Goal: Information Seeking & Learning: Learn about a topic

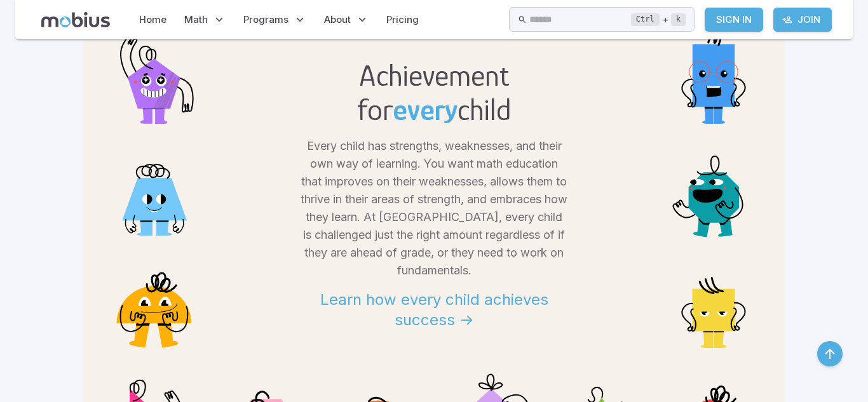
scroll to position [1073, 0]
click at [357, 59] on h2 "Achievement" at bounding box center [434, 76] width 154 height 34
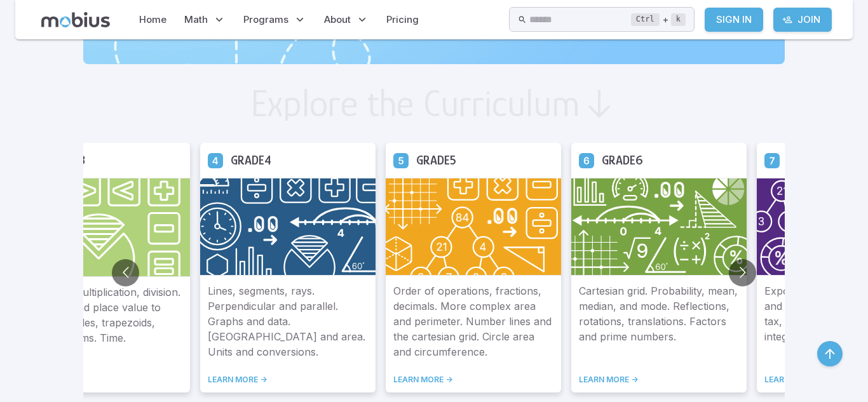
scroll to position [655, 0]
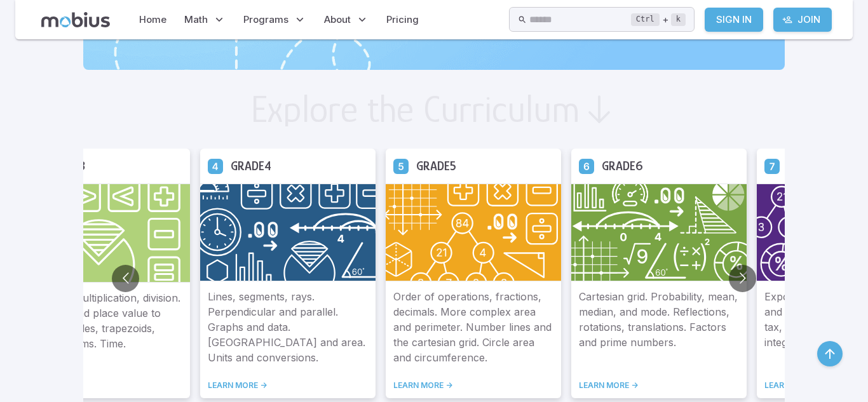
click at [616, 227] on img at bounding box center [658, 233] width 175 height 98
click at [579, 166] on icon at bounding box center [586, 165] width 15 height 15
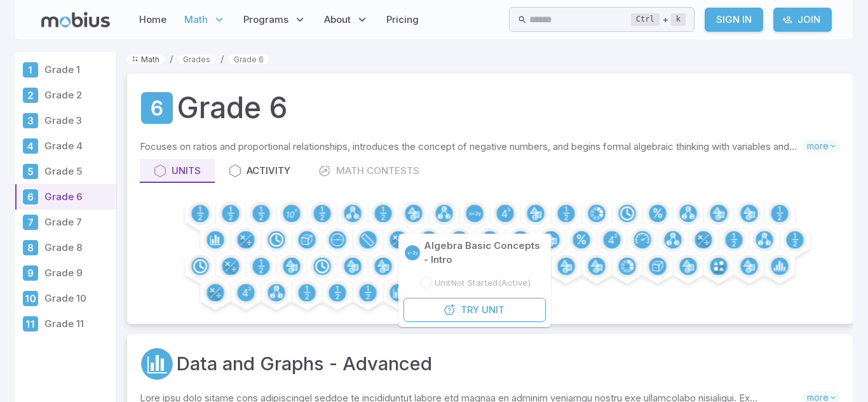
click at [156, 59] on link "Math" at bounding box center [145, 60] width 37 height 10
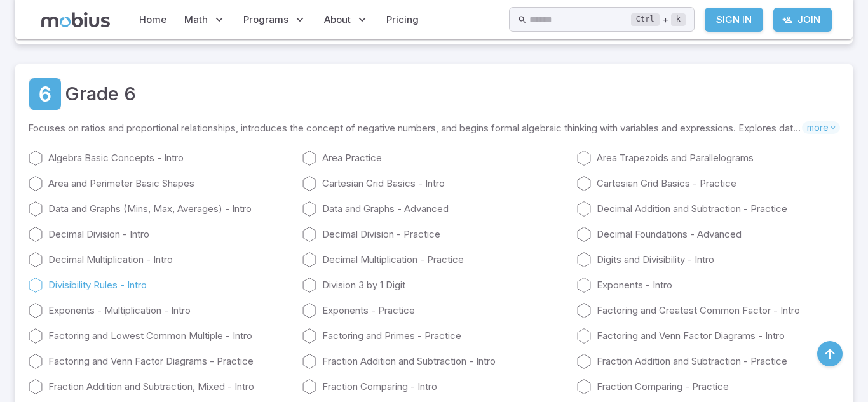
scroll to position [2410, 0]
click at [138, 159] on link "Algebra Basic Concepts - Intro" at bounding box center [160, 158] width 264 height 15
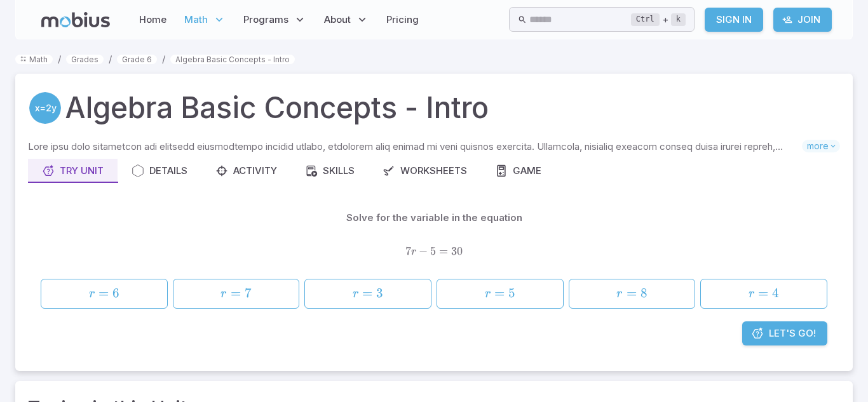
click at [138, 159] on link "Details" at bounding box center [159, 171] width 84 height 24
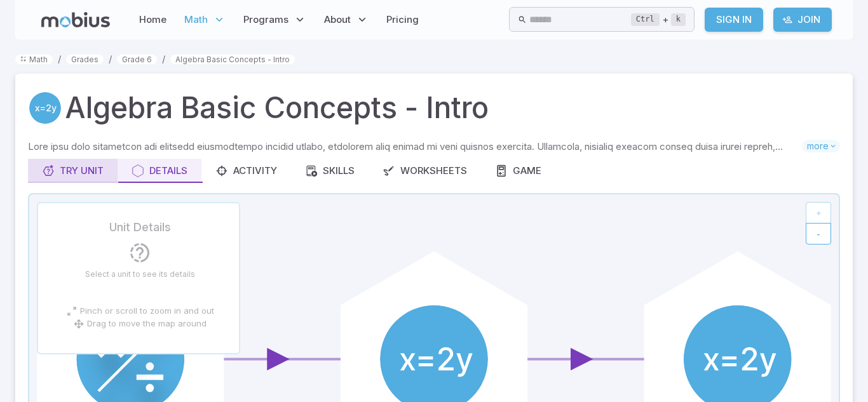
click at [84, 164] on div "Try Unit" at bounding box center [73, 171] width 62 height 14
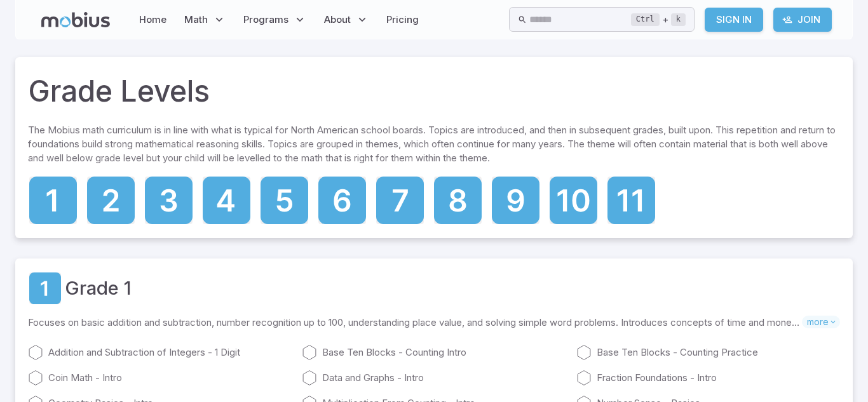
scroll to position [2410, 0]
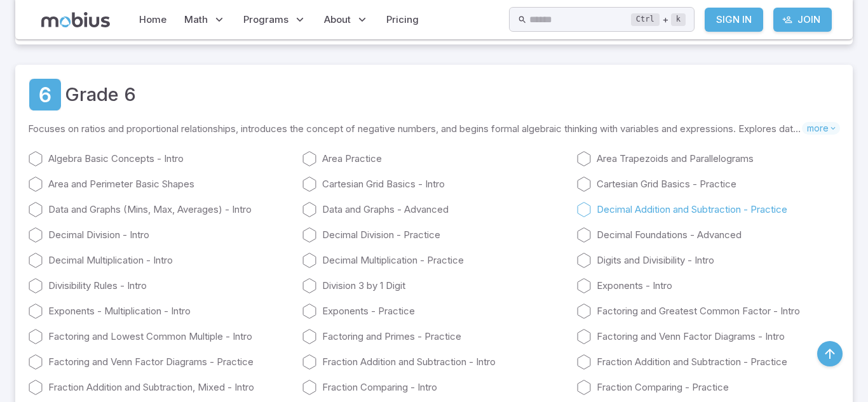
click at [588, 213] on icon at bounding box center [583, 209] width 15 height 15
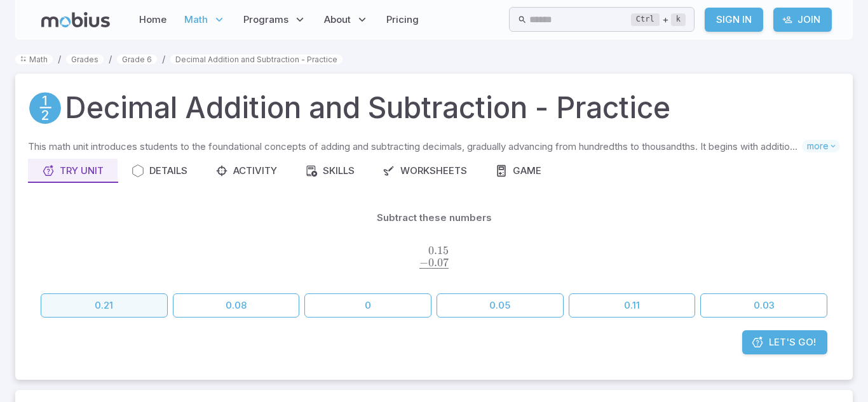
click at [66, 305] on button "0.21" at bounding box center [104, 305] width 127 height 24
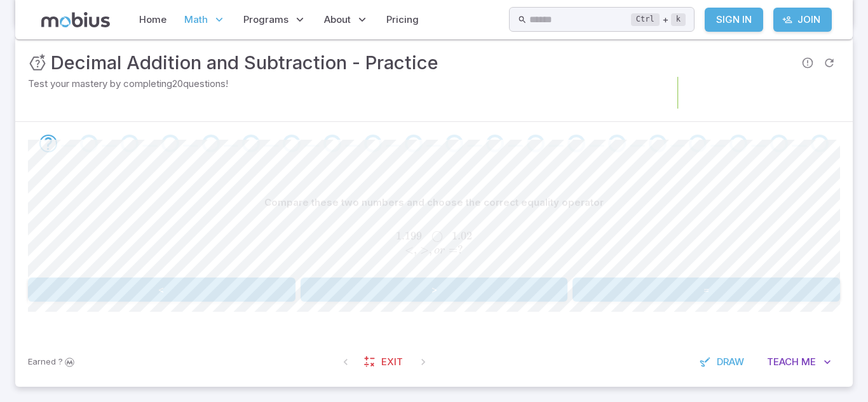
scroll to position [184, 0]
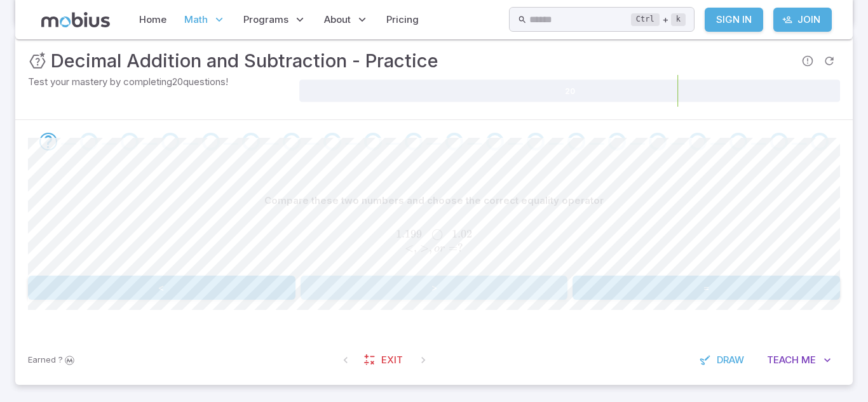
click at [462, 295] on button ">" at bounding box center [433, 288] width 267 height 24
click at [229, 282] on button "0.86" at bounding box center [229, 288] width 131 height 24
click at [251, 283] on button "<" at bounding box center [161, 288] width 267 height 24
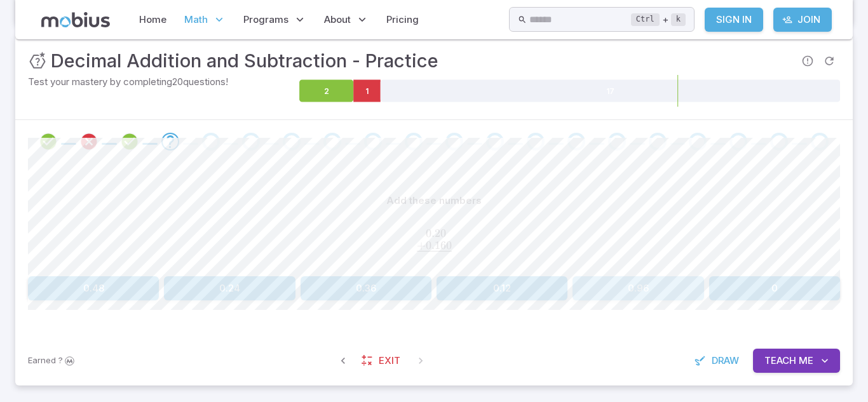
click at [598, 282] on button "0.96" at bounding box center [637, 288] width 131 height 24
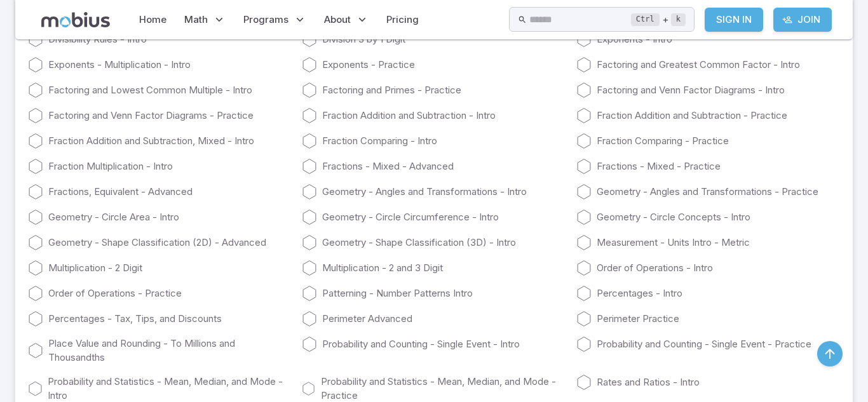
scroll to position [2658, 0]
click at [587, 238] on icon at bounding box center [583, 241] width 15 height 15
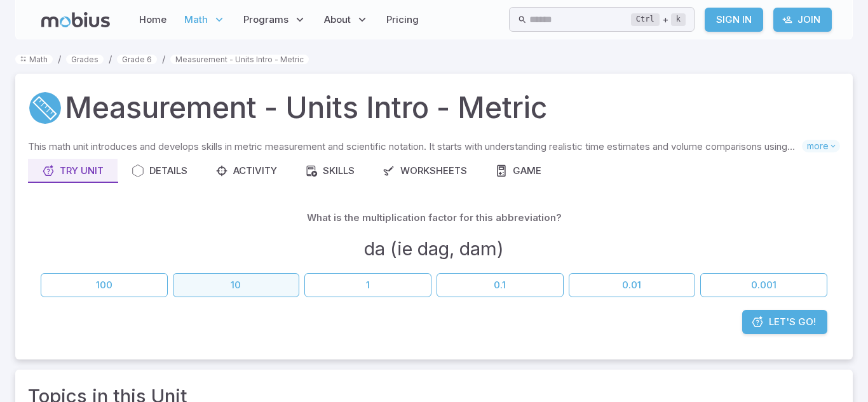
click at [243, 293] on button "10" at bounding box center [236, 285] width 127 height 24
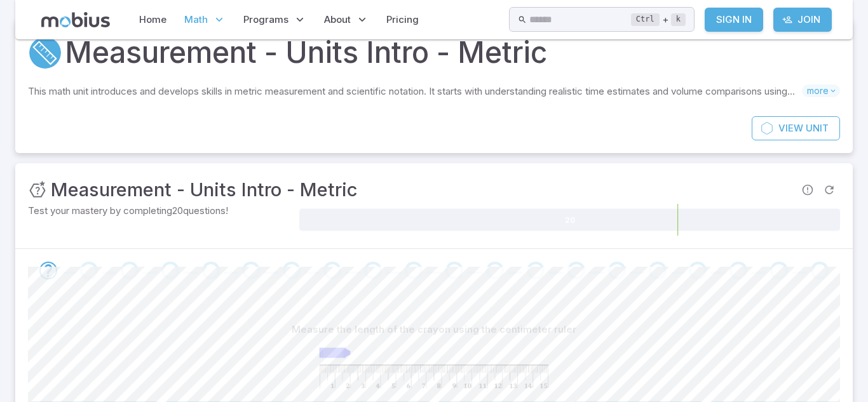
scroll to position [228, 0]
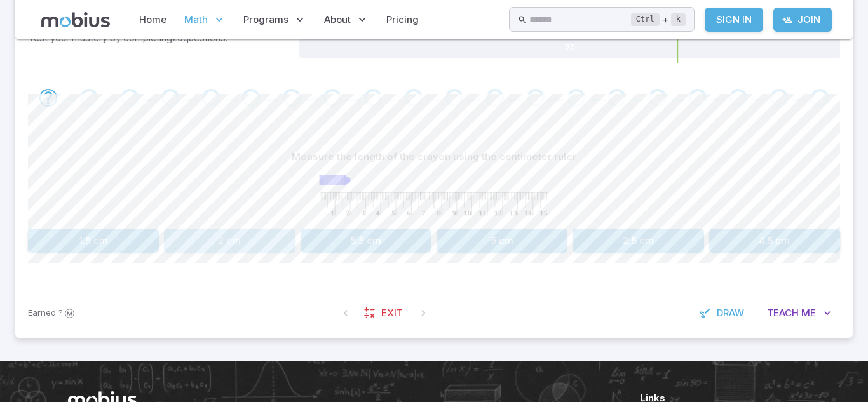
click at [238, 249] on button "2 cm" at bounding box center [229, 241] width 131 height 24
click at [238, 249] on button "3.5 cm" at bounding box center [229, 241] width 131 height 24
click at [238, 249] on button "45 mm" at bounding box center [229, 241] width 131 height 24
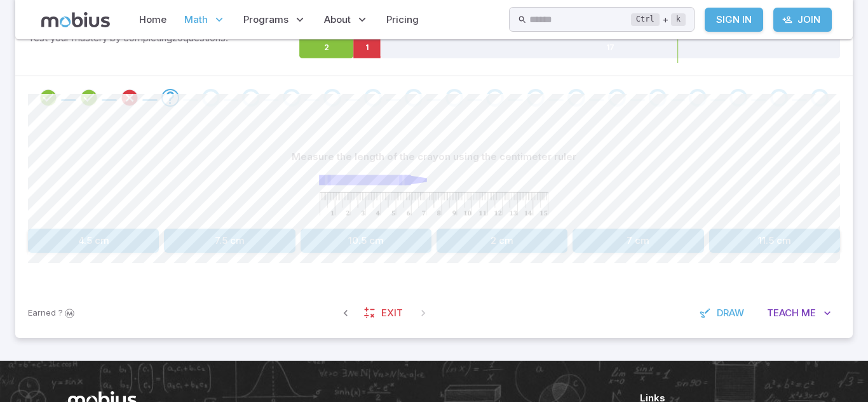
click at [279, 240] on button "7.5 cm" at bounding box center [229, 241] width 131 height 24
click at [673, 206] on div at bounding box center [434, 196] width 812 height 55
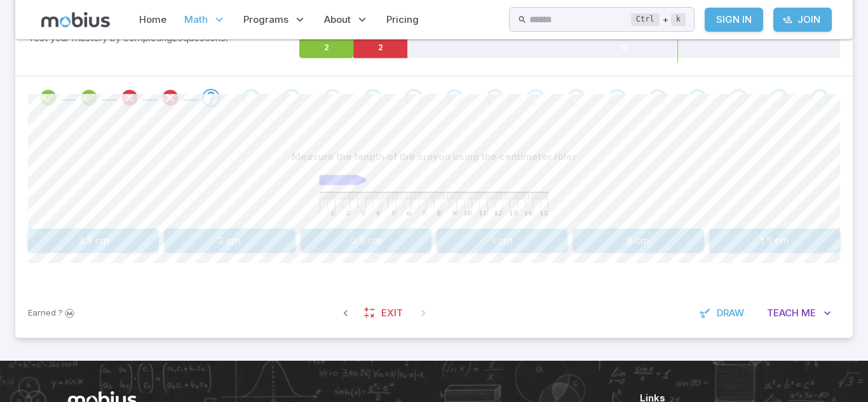
click at [222, 237] on button "3 cm" at bounding box center [229, 241] width 131 height 24
click at [138, 236] on button "5 cm" at bounding box center [93, 241] width 131 height 24
click at [373, 238] on button "6.5 cm" at bounding box center [365, 241] width 131 height 24
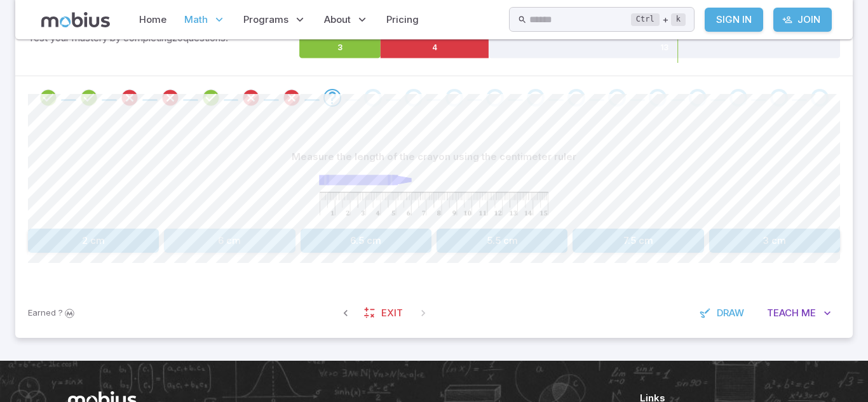
click at [269, 246] on button "6 cm" at bounding box center [229, 241] width 131 height 24
click at [751, 247] on button "4.5 cm" at bounding box center [774, 241] width 131 height 24
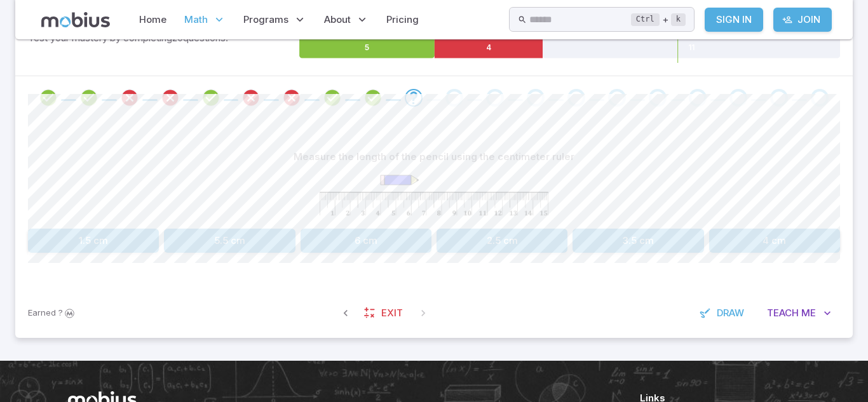
click at [629, 246] on button "3.5 cm" at bounding box center [637, 241] width 131 height 24
click at [773, 245] on button "7 cm" at bounding box center [774, 241] width 131 height 24
click at [548, 247] on button "5 cm" at bounding box center [501, 241] width 131 height 24
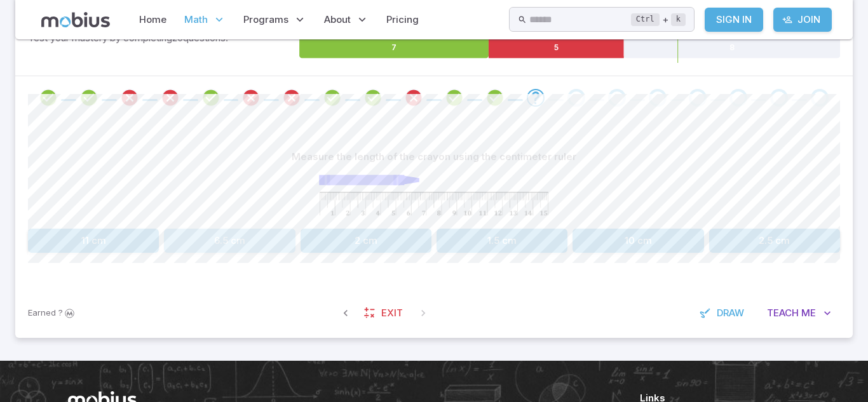
click at [248, 238] on button "6.5 cm" at bounding box center [229, 241] width 131 height 24
click at [278, 239] on button "5 mm" at bounding box center [229, 241] width 131 height 24
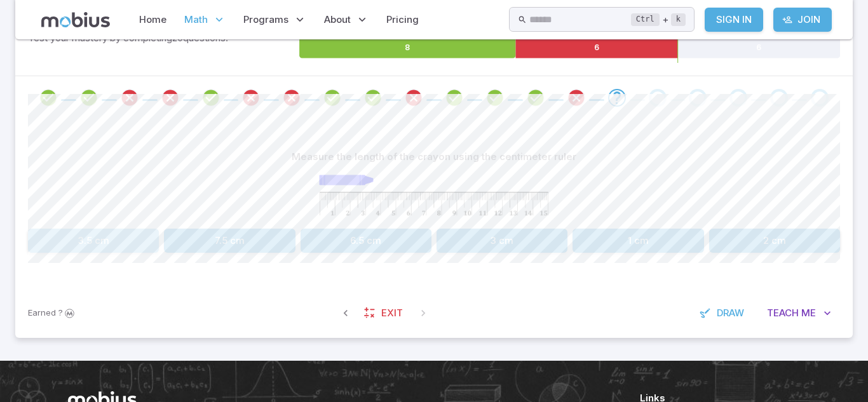
click at [141, 237] on button "3.5 cm" at bounding box center [93, 241] width 131 height 24
click at [504, 234] on button "60 mm" at bounding box center [501, 241] width 131 height 24
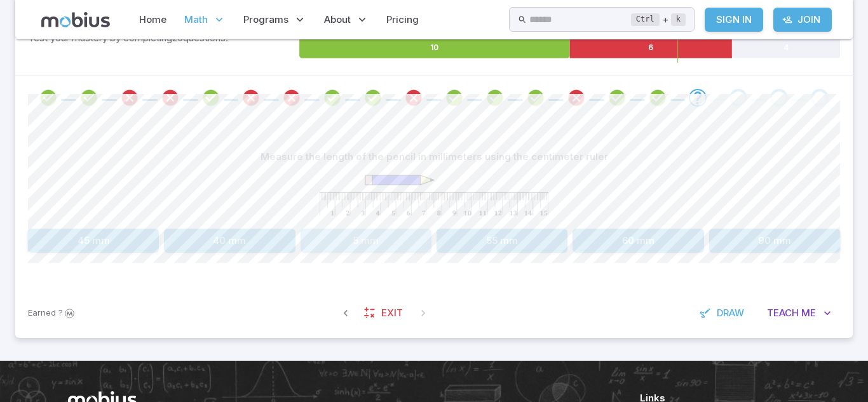
click at [337, 248] on button "5 mm" at bounding box center [365, 241] width 131 height 24
click at [719, 248] on button "30 mm" at bounding box center [774, 241] width 131 height 24
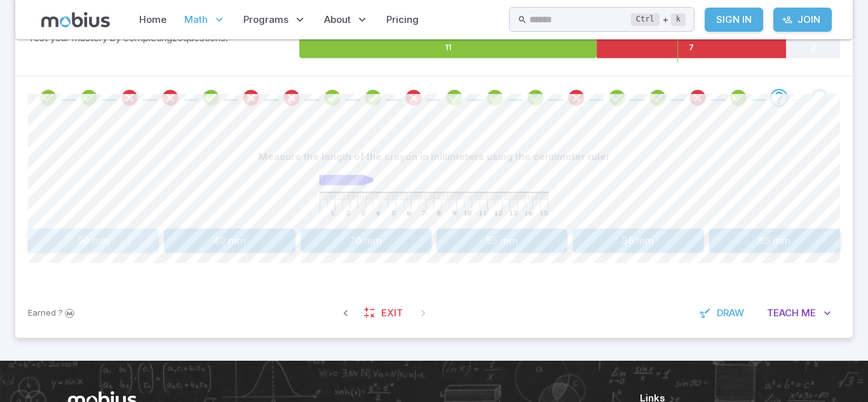
click at [79, 234] on button "50 mm" at bounding box center [93, 241] width 131 height 24
click at [349, 234] on button "95 mm" at bounding box center [365, 241] width 131 height 24
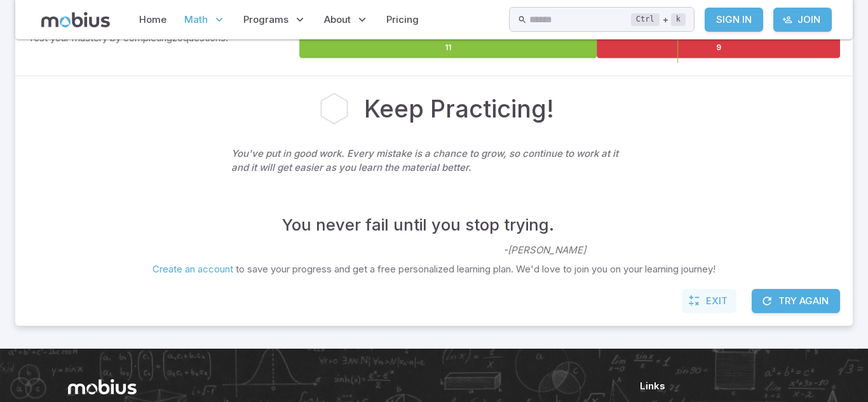
click at [694, 297] on icon at bounding box center [694, 301] width 13 height 13
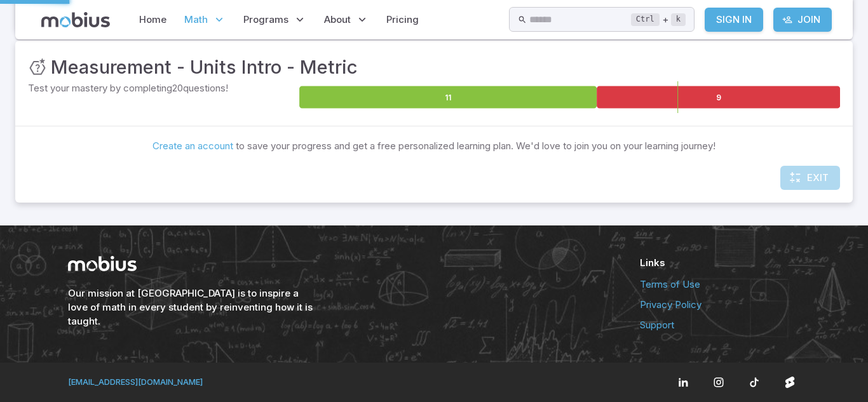
scroll to position [178, 0]
